Goal: Task Accomplishment & Management: Complete application form

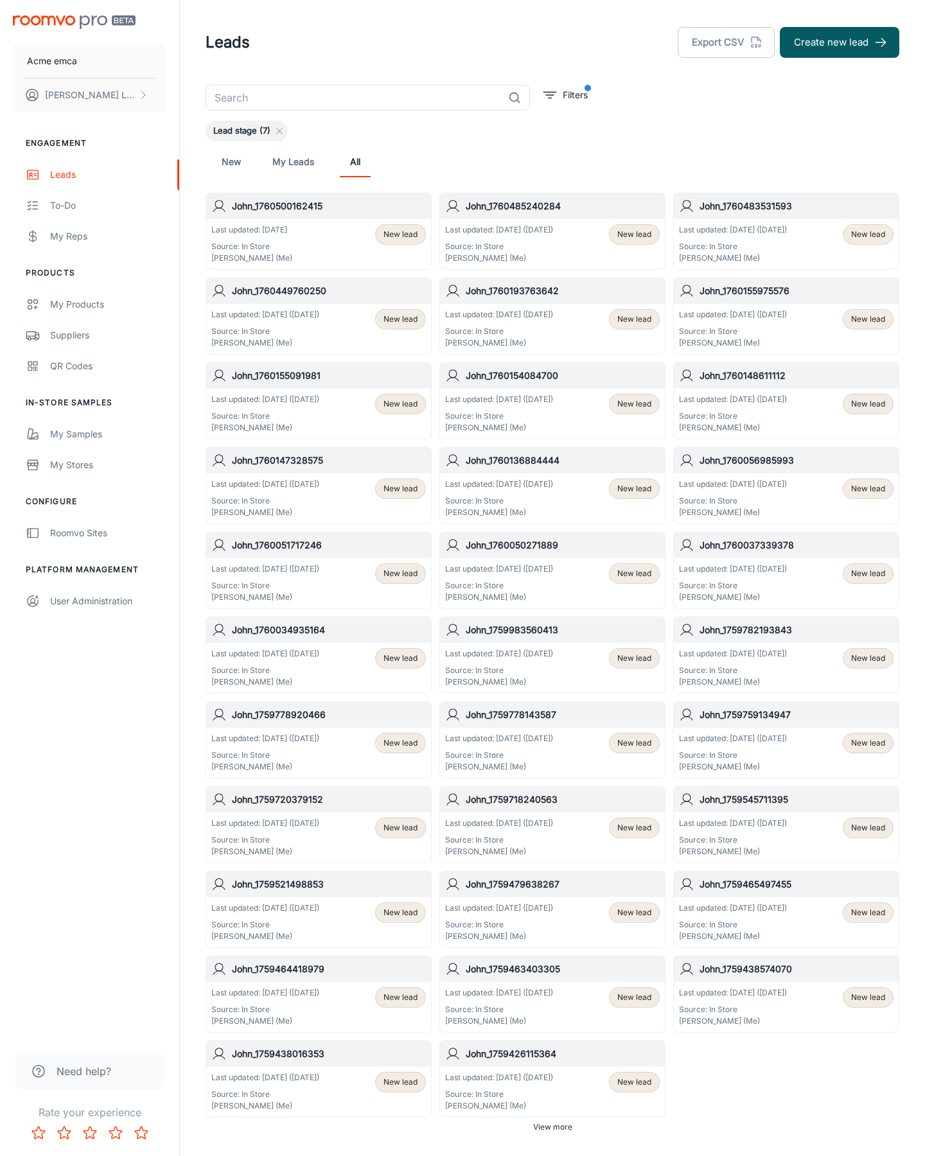
click at [840, 42] on button "Create new lead" at bounding box center [839, 42] width 119 height 31
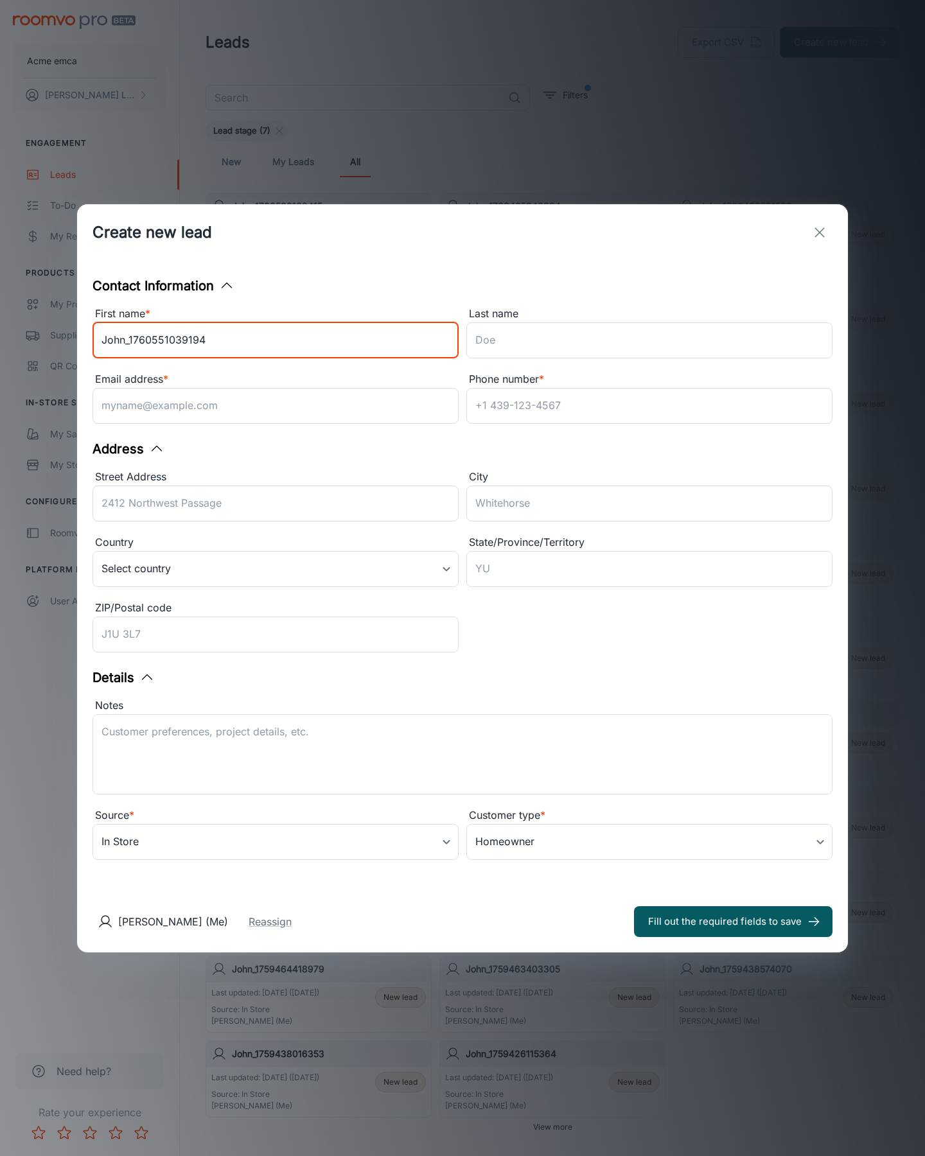
type input "John_1760551039194"
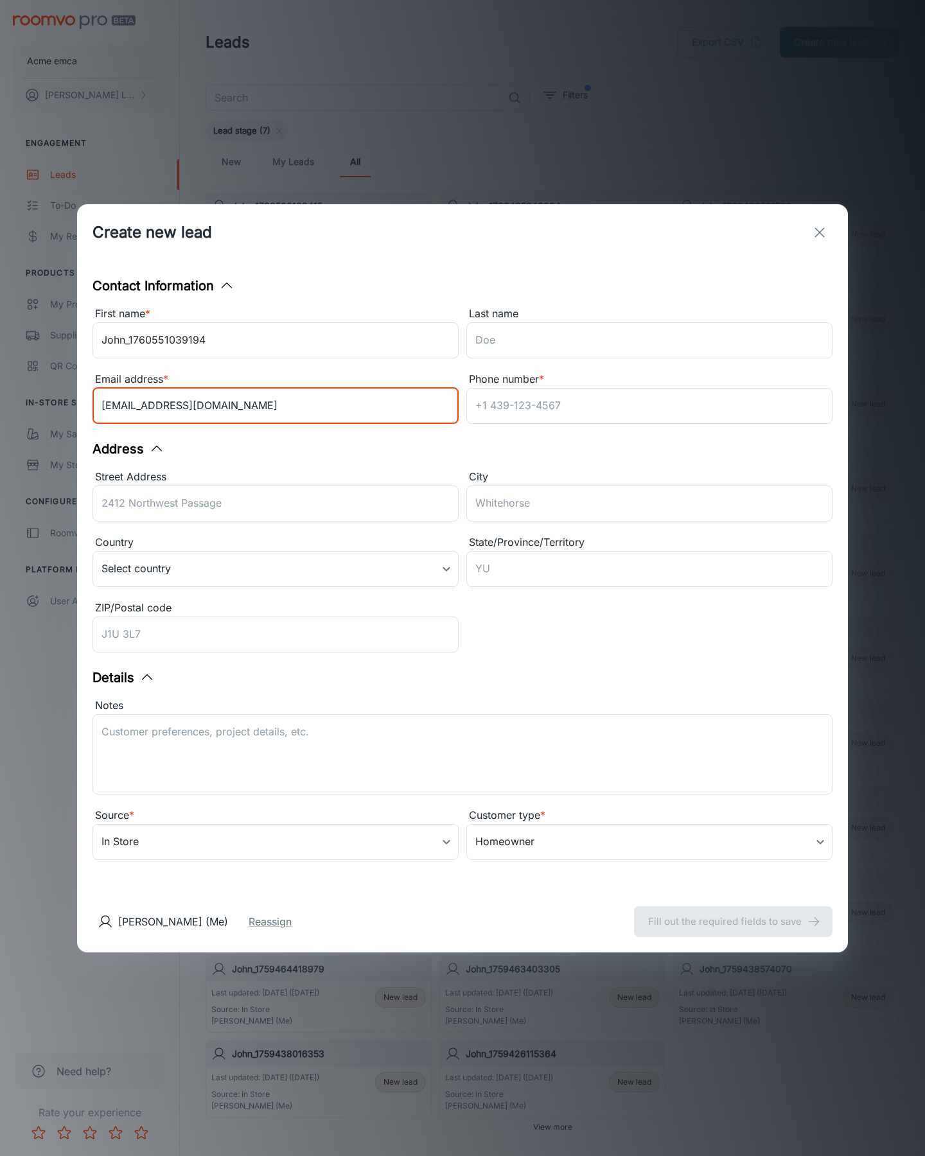
type input "[EMAIL_ADDRESS][DOMAIN_NAME]"
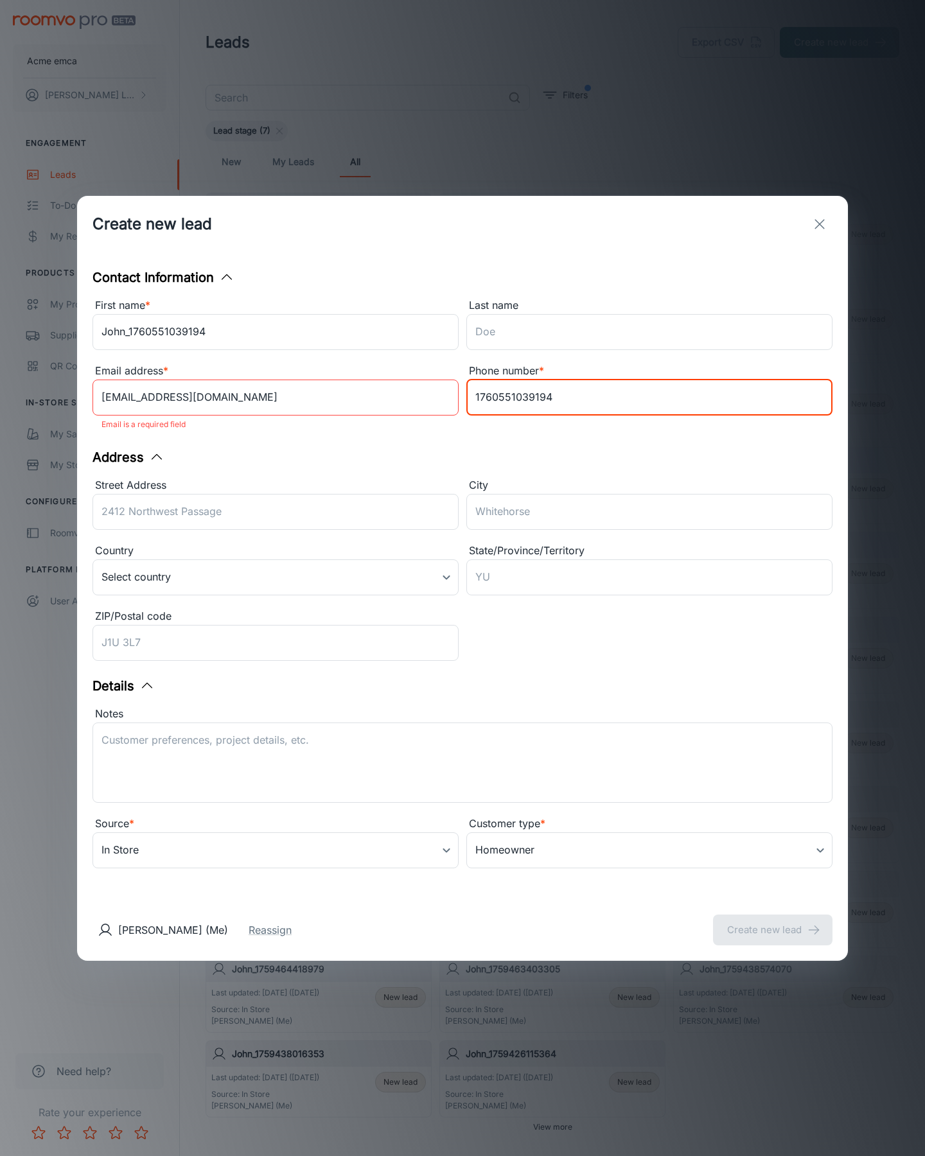
type input "1760551039194"
click at [773, 921] on button "Create new lead" at bounding box center [772, 930] width 119 height 31
